Goal: Navigation & Orientation: Understand site structure

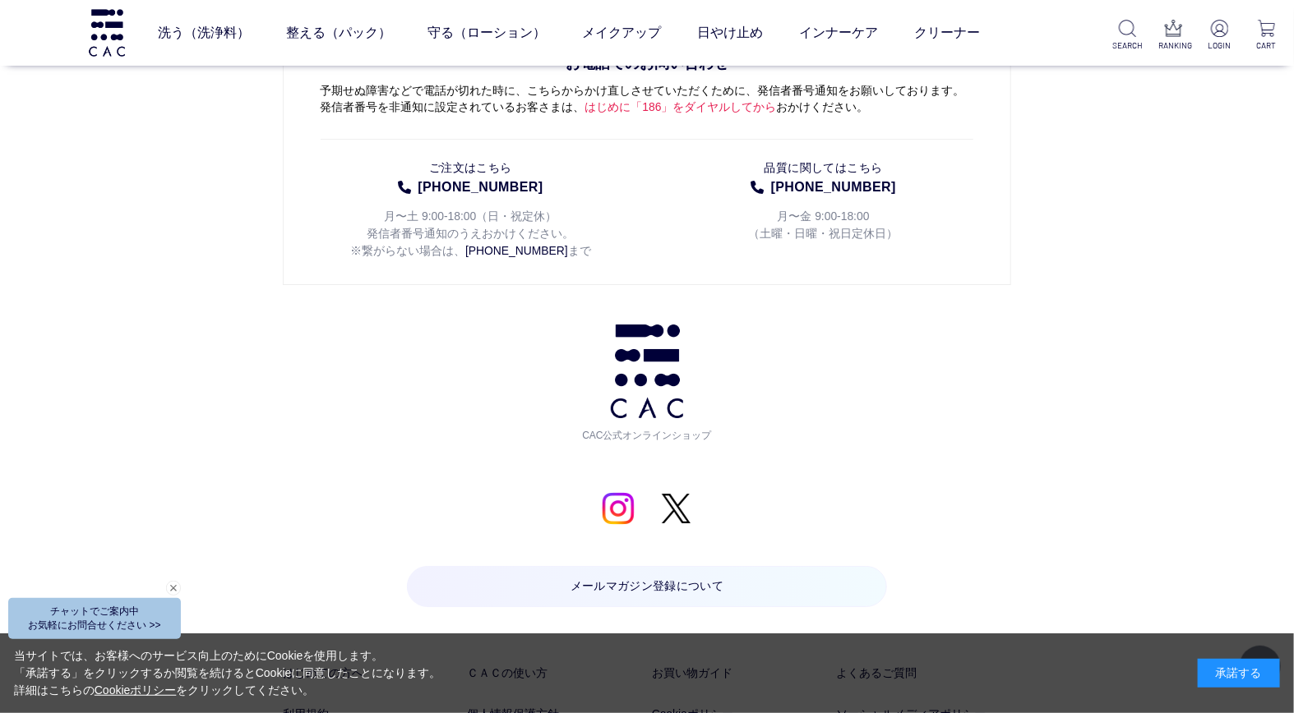
scroll to position [8584, 0]
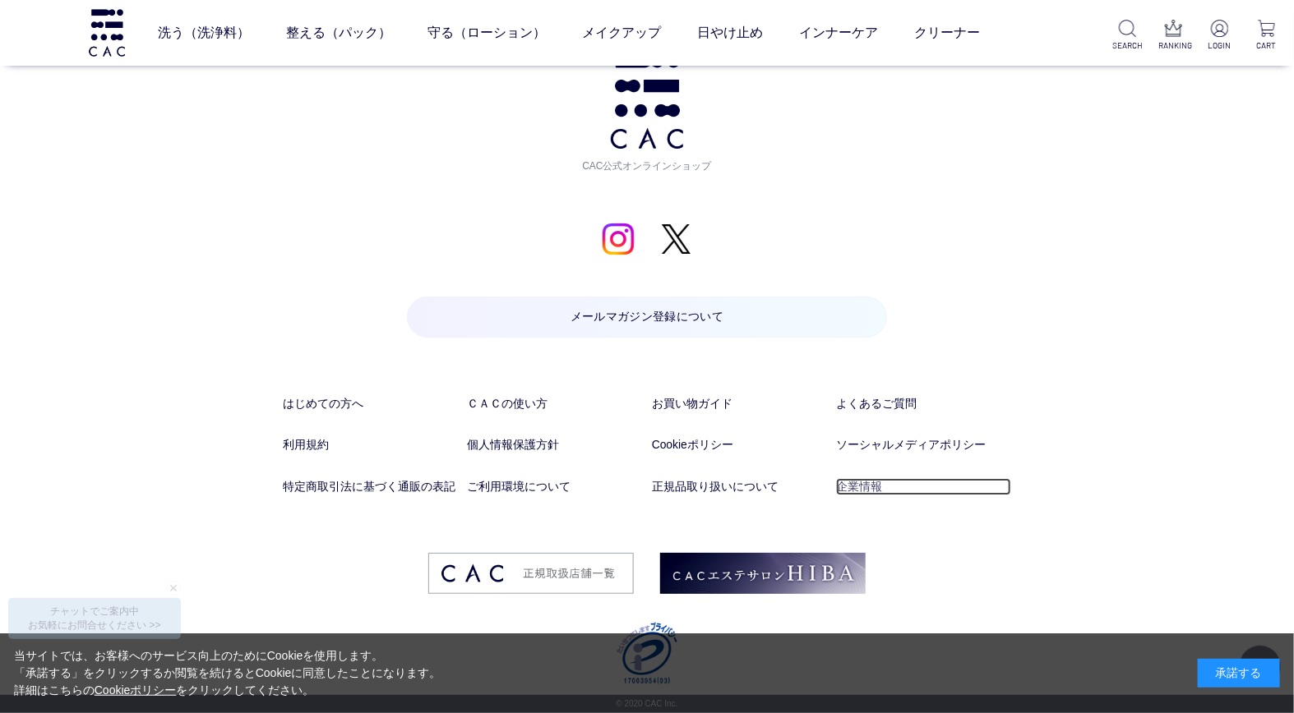
click at [842, 485] on link "企業情報" at bounding box center [923, 486] width 174 height 17
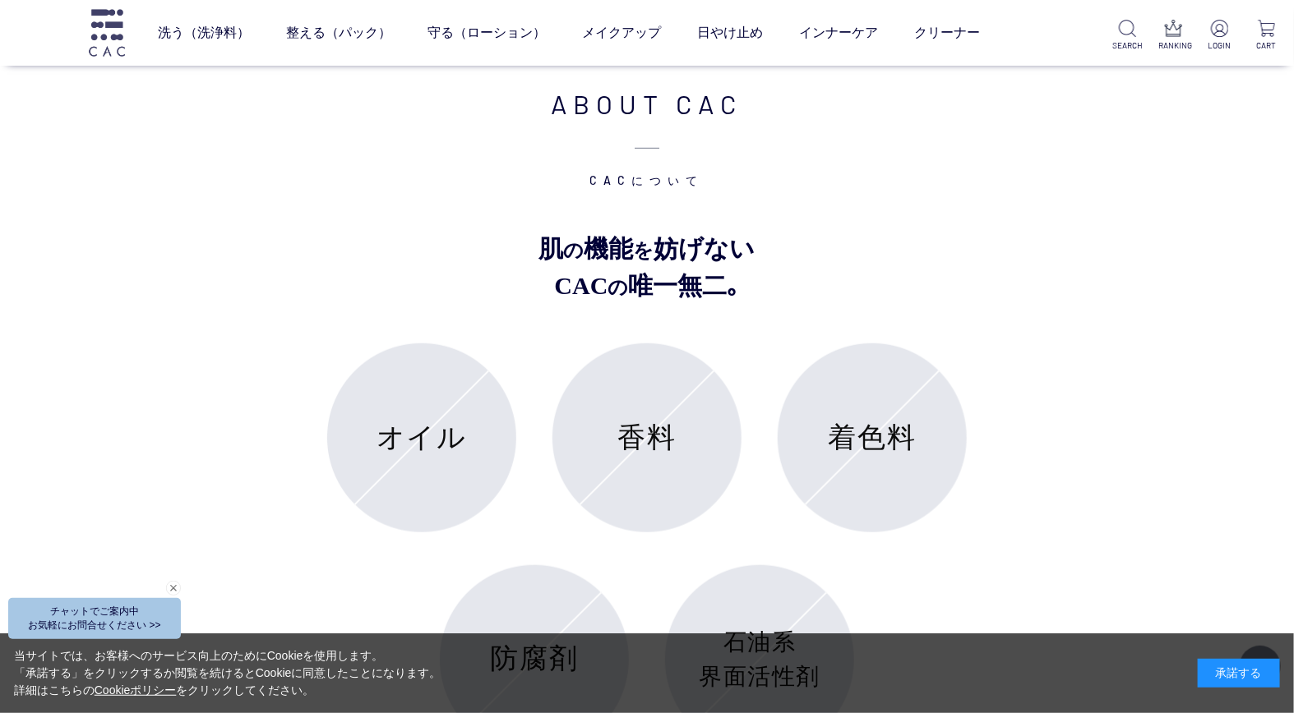
scroll to position [6118, 0]
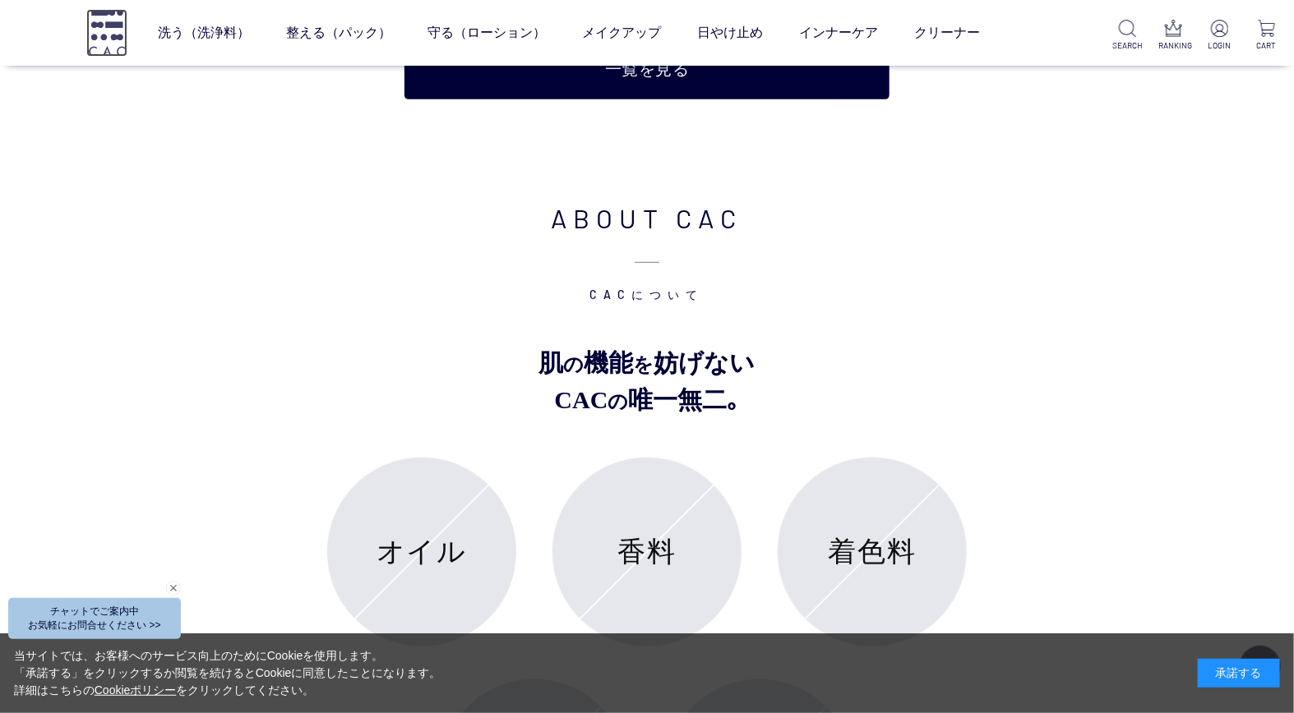
click at [108, 23] on img at bounding box center [106, 32] width 41 height 47
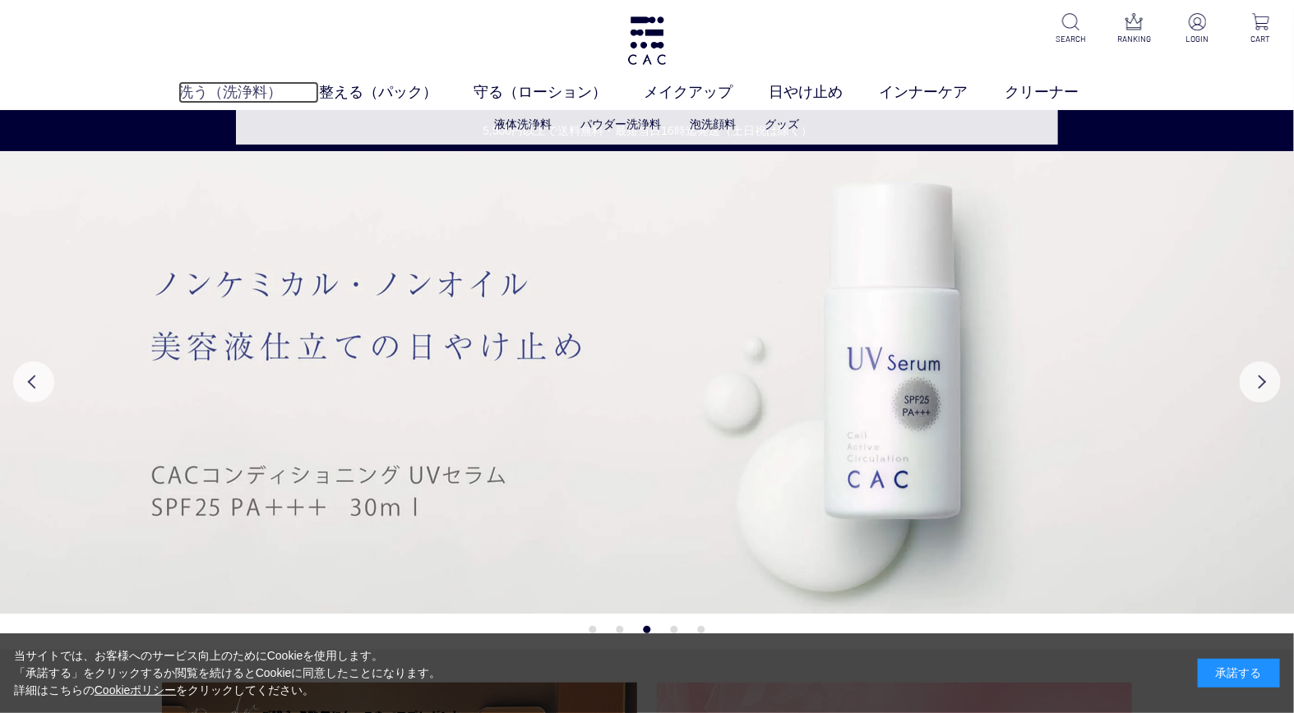
click at [215, 92] on link "洗う（洗浄料）" at bounding box center [248, 92] width 140 height 22
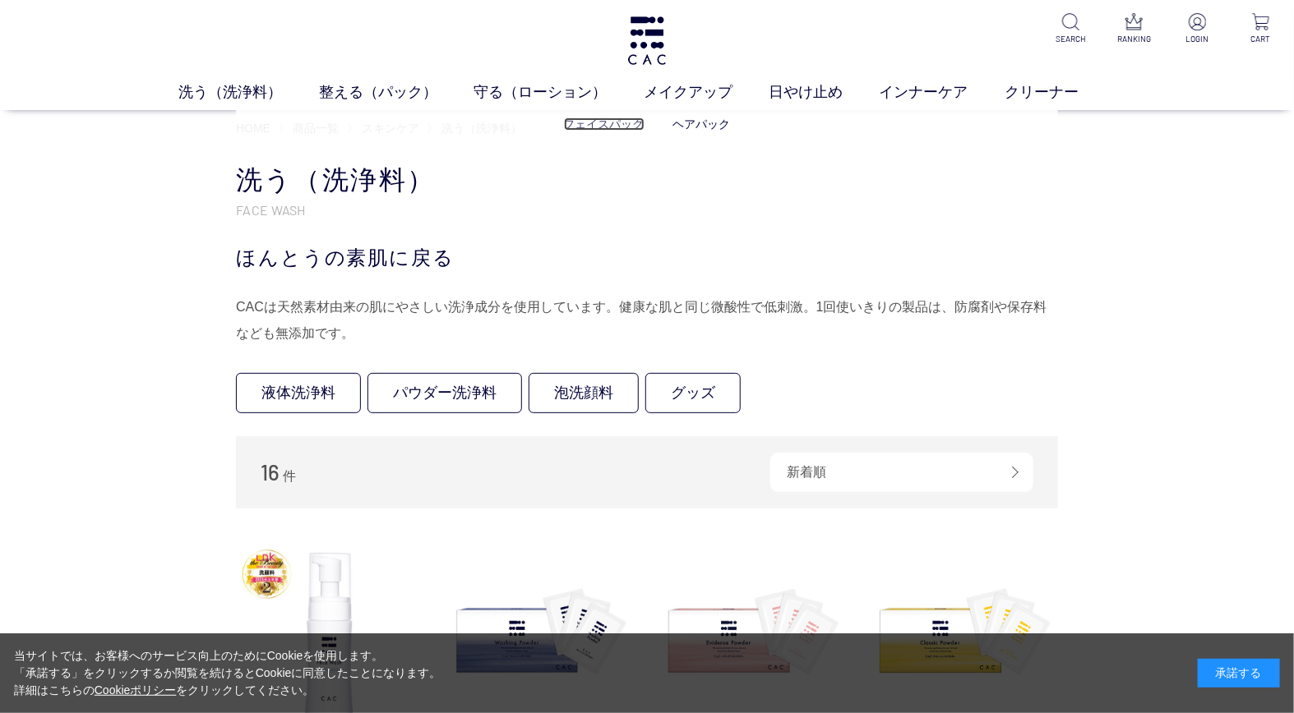
click at [610, 124] on link "フェイスパック" at bounding box center [604, 124] width 81 height 13
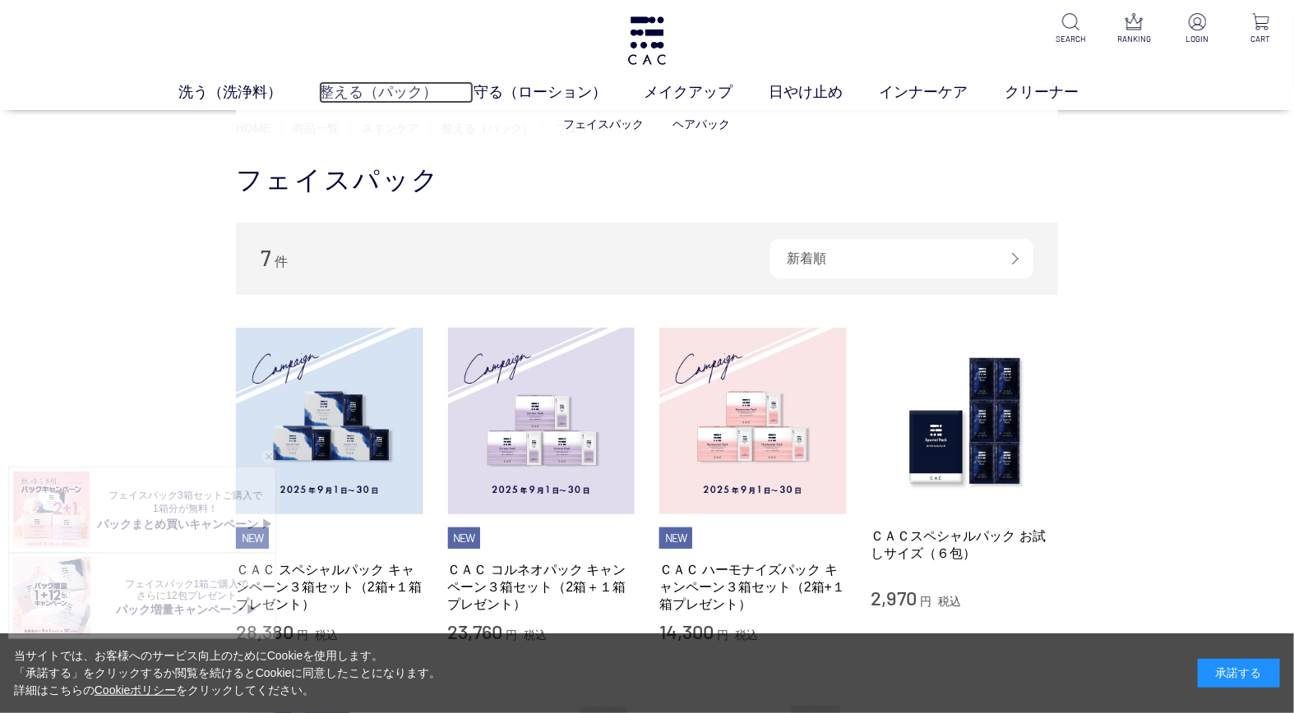
click at [360, 82] on link "整える（パック）" at bounding box center [396, 92] width 155 height 22
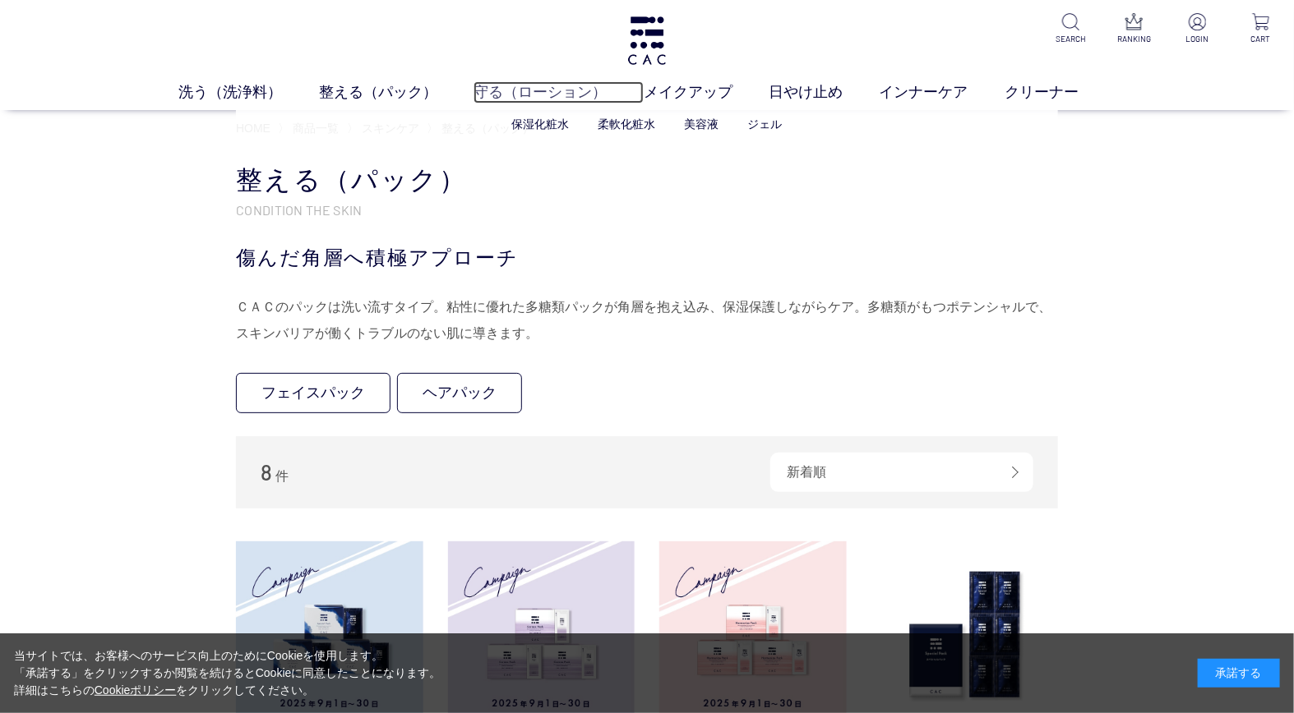
click at [520, 91] on link "守る（ローション）" at bounding box center [557, 92] width 169 height 22
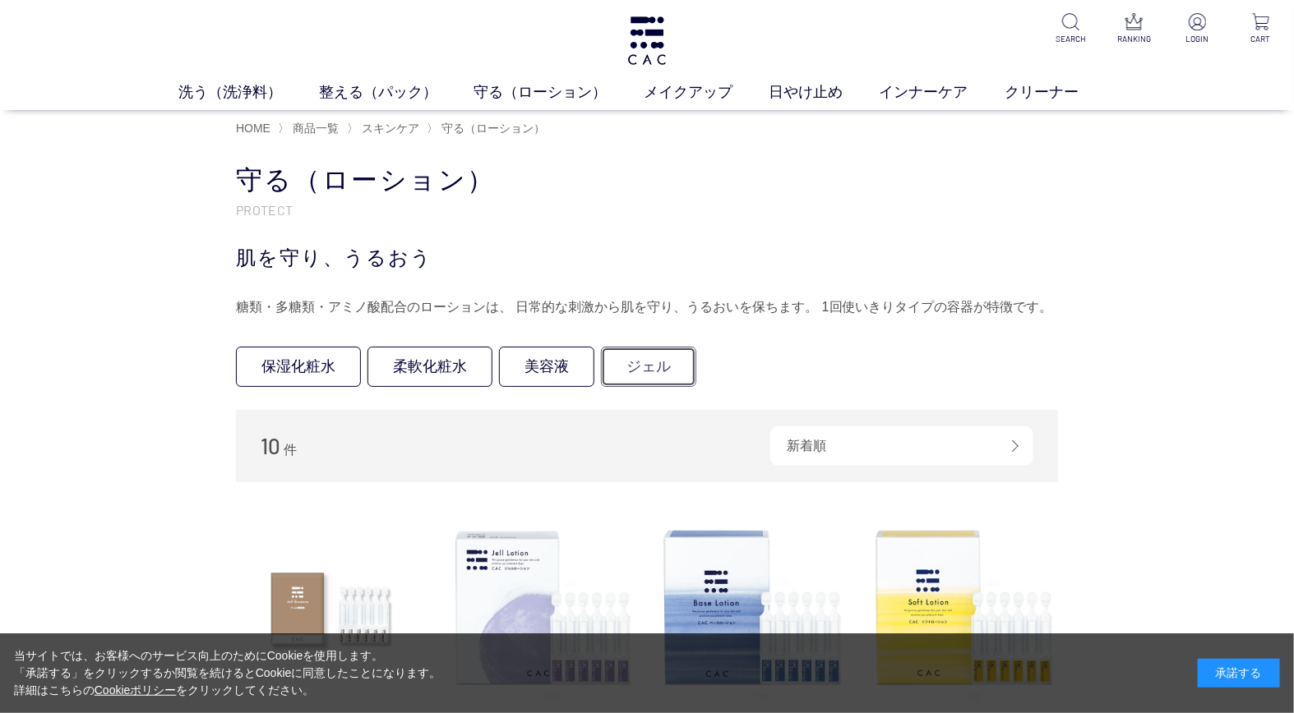
click at [629, 363] on link "ジェル" at bounding box center [648, 367] width 95 height 40
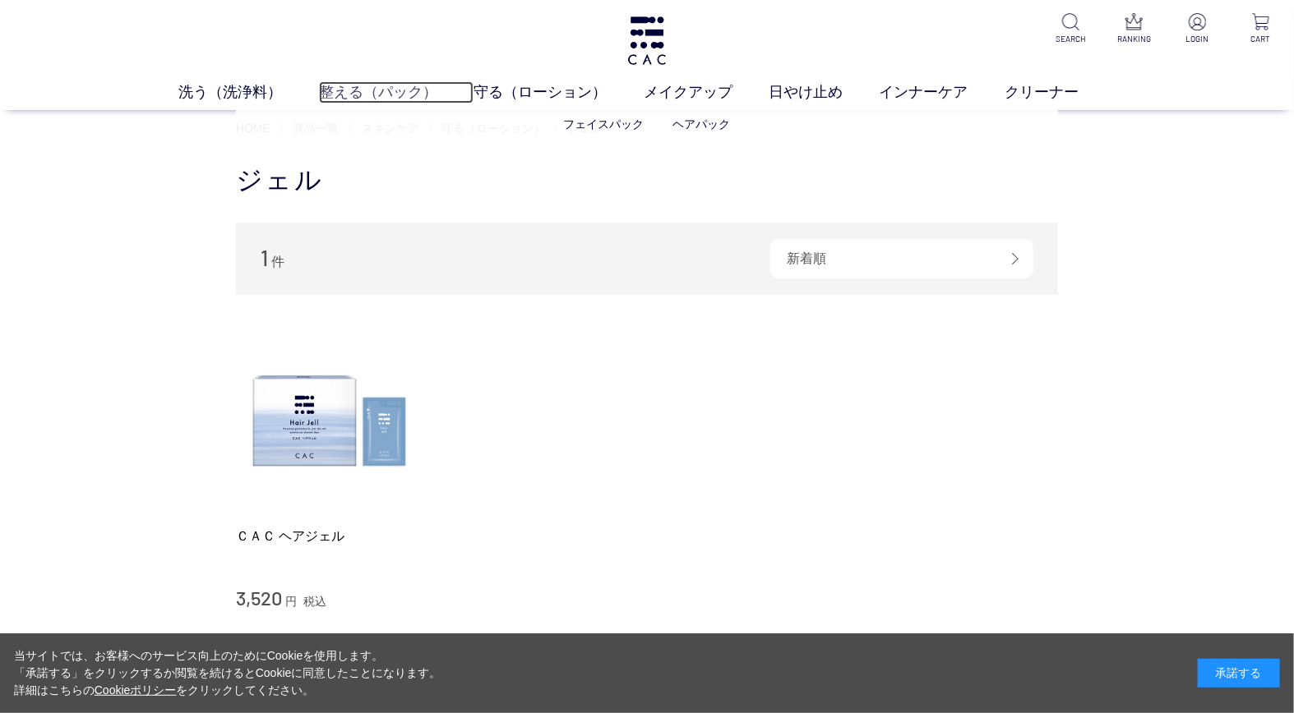
click at [385, 89] on link "整える（パック）" at bounding box center [396, 92] width 155 height 22
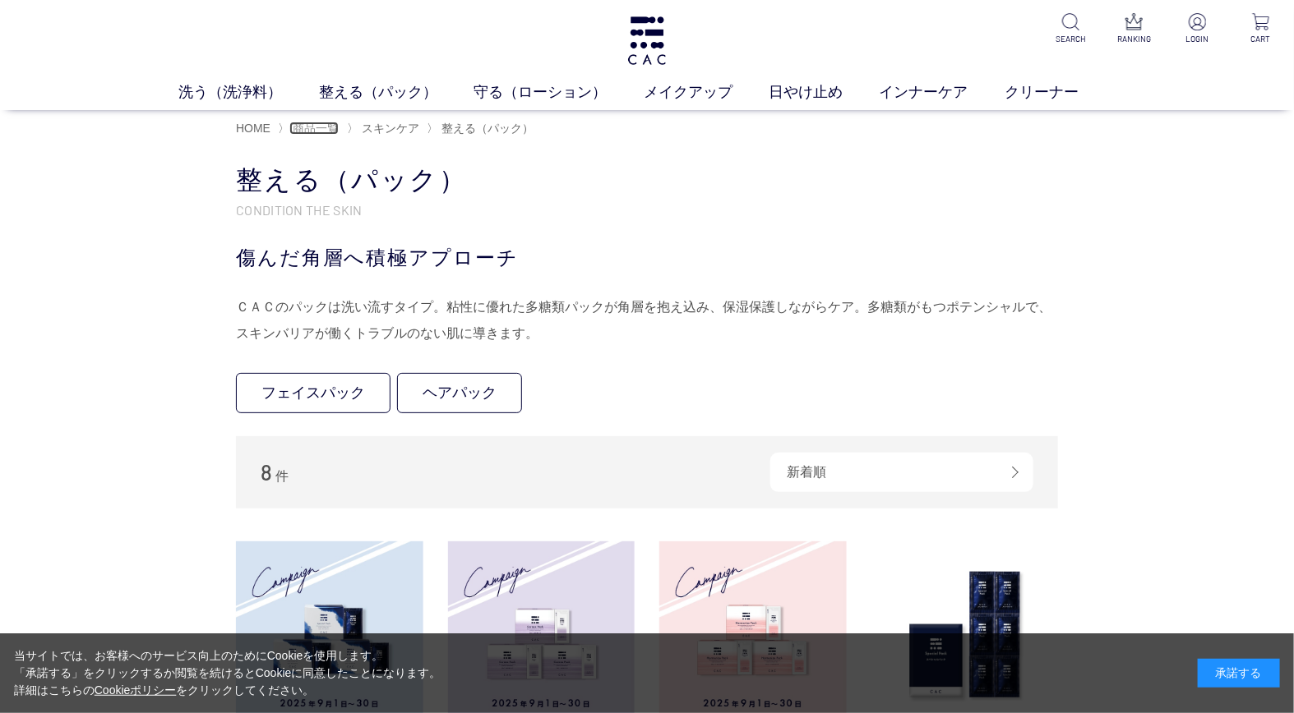
click at [319, 127] on span "商品一覧" at bounding box center [316, 128] width 46 height 13
